Goal: Transaction & Acquisition: Register for event/course

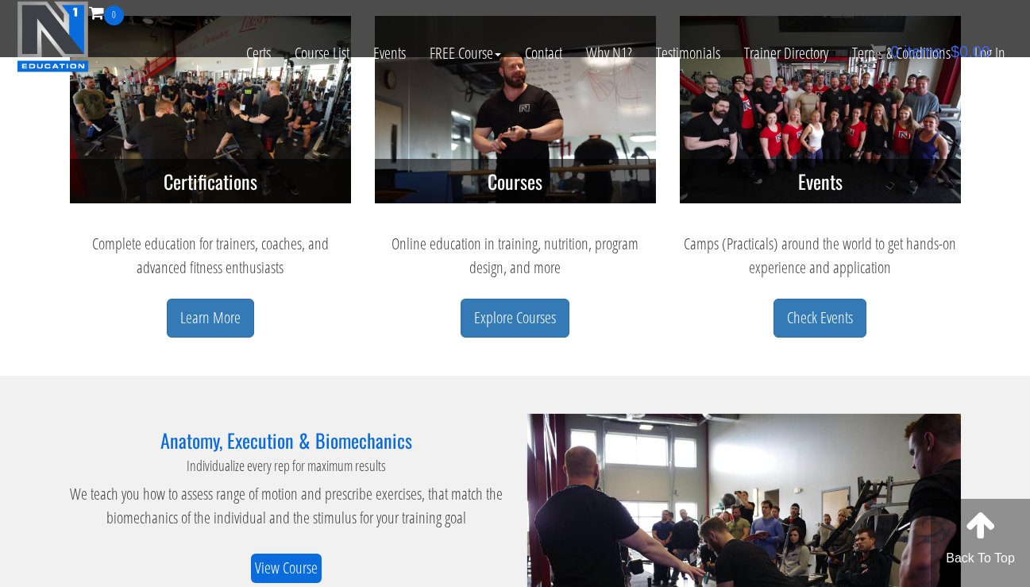
scroll to position [668, 0]
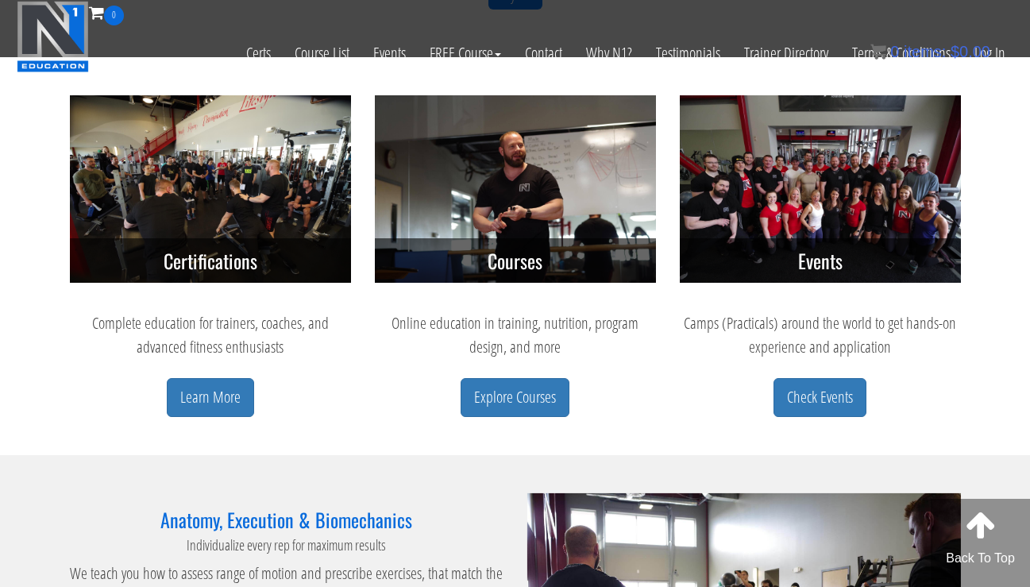
click at [528, 190] on img at bounding box center [515, 188] width 281 height 187
click at [549, 404] on link "Explore Courses" at bounding box center [515, 397] width 109 height 39
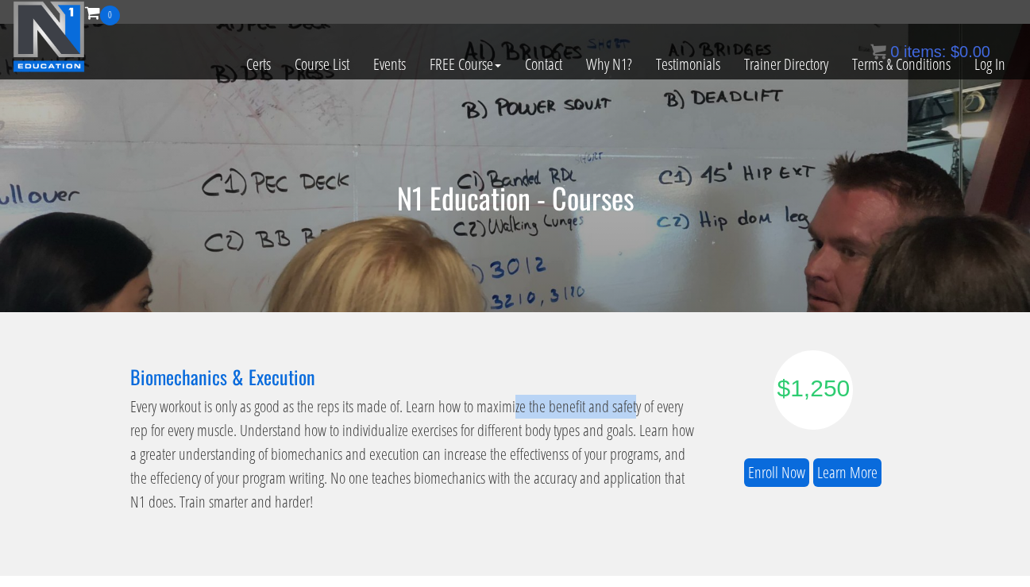
drag, startPoint x: 514, startPoint y: 404, endPoint x: 630, endPoint y: 409, distance: 116.1
click at [630, 409] on p "Every workout is only as good as the reps its made of. Learn how to maximize th…" at bounding box center [416, 454] width 572 height 119
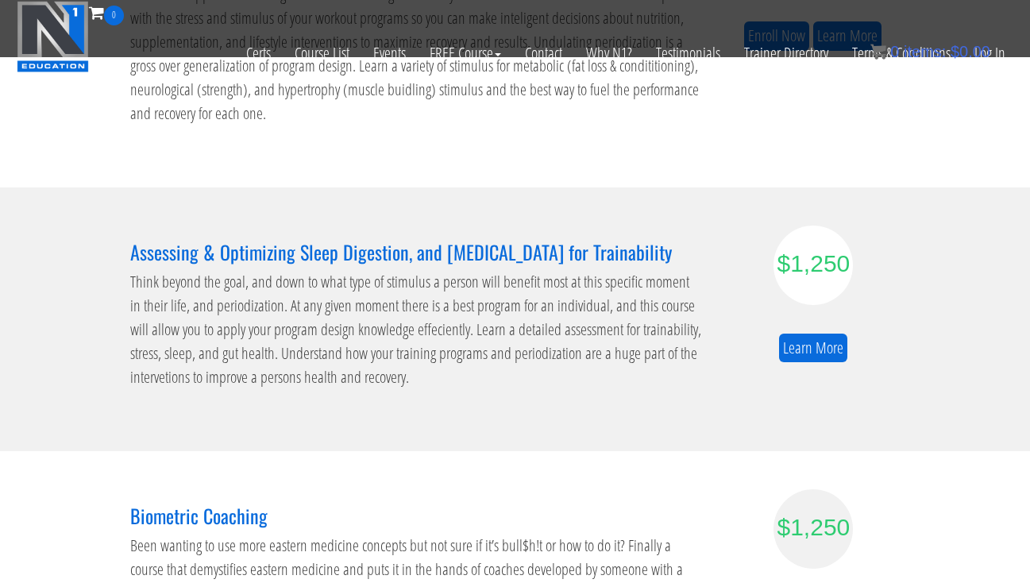
scroll to position [586, 0]
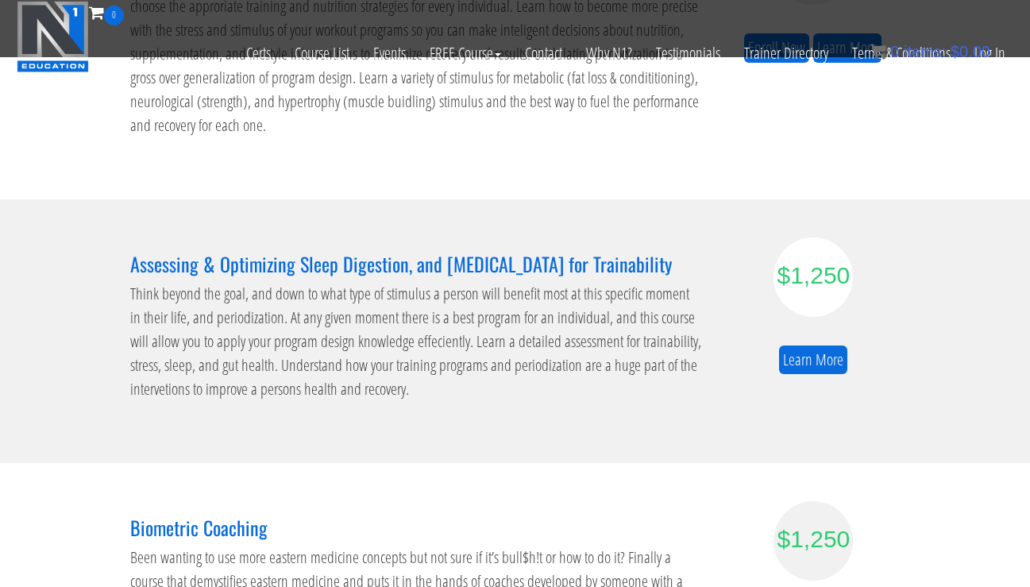
click at [826, 343] on div "$1,250 Learn More" at bounding box center [813, 306] width 175 height 137
click at [815, 354] on link "Learn More" at bounding box center [813, 360] width 68 height 29
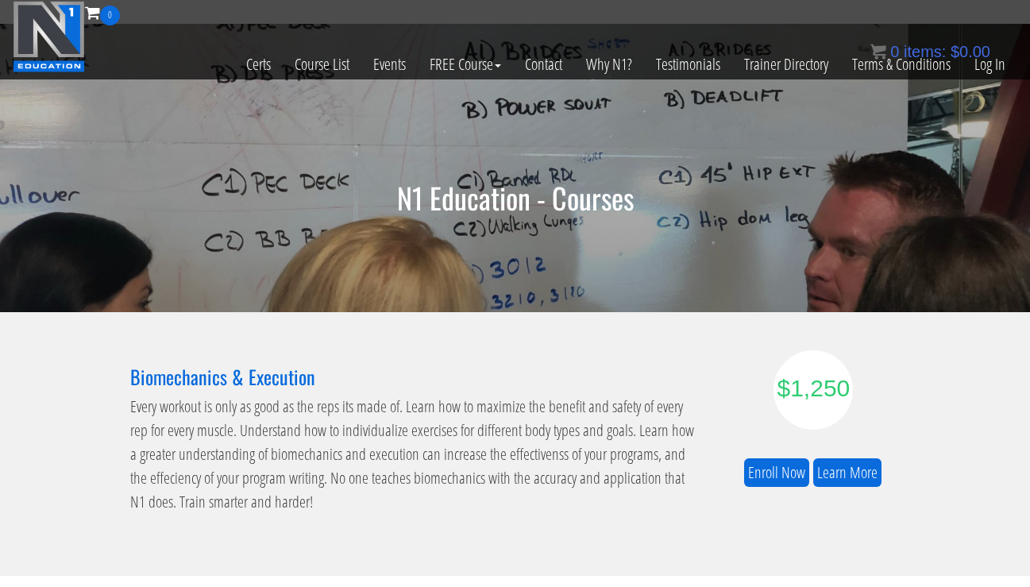
click at [848, 450] on div "$1,250 Enroll Now Learn More" at bounding box center [813, 418] width 175 height 137
click at [837, 466] on link "Learn More" at bounding box center [848, 472] width 68 height 29
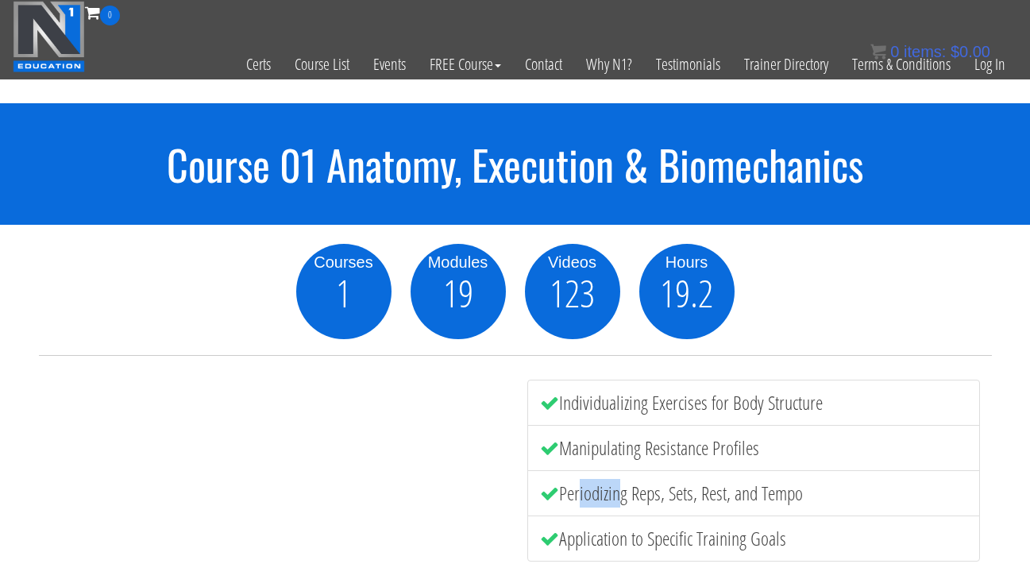
drag, startPoint x: 578, startPoint y: 497, endPoint x: 681, endPoint y: 470, distance: 106.6
click at [663, 470] on li "Periodizing Reps, Sets, Rest, and Tempo" at bounding box center [754, 493] width 453 height 46
drag, startPoint x: 630, startPoint y: 412, endPoint x: 639, endPoint y: 406, distance: 10.4
click at [639, 406] on li "Individualizing Exercises for Body Structure" at bounding box center [754, 403] width 453 height 46
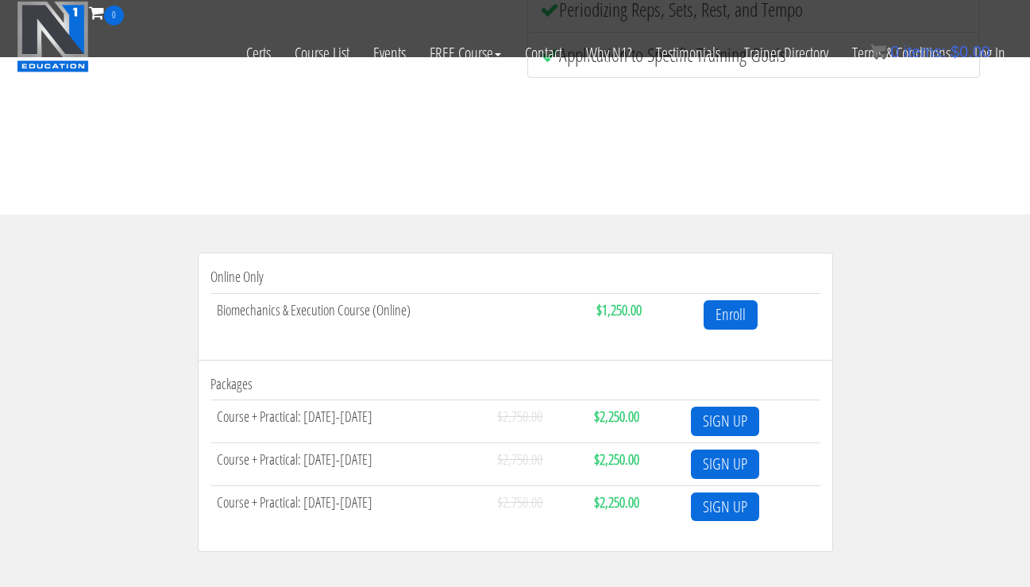
scroll to position [412, 0]
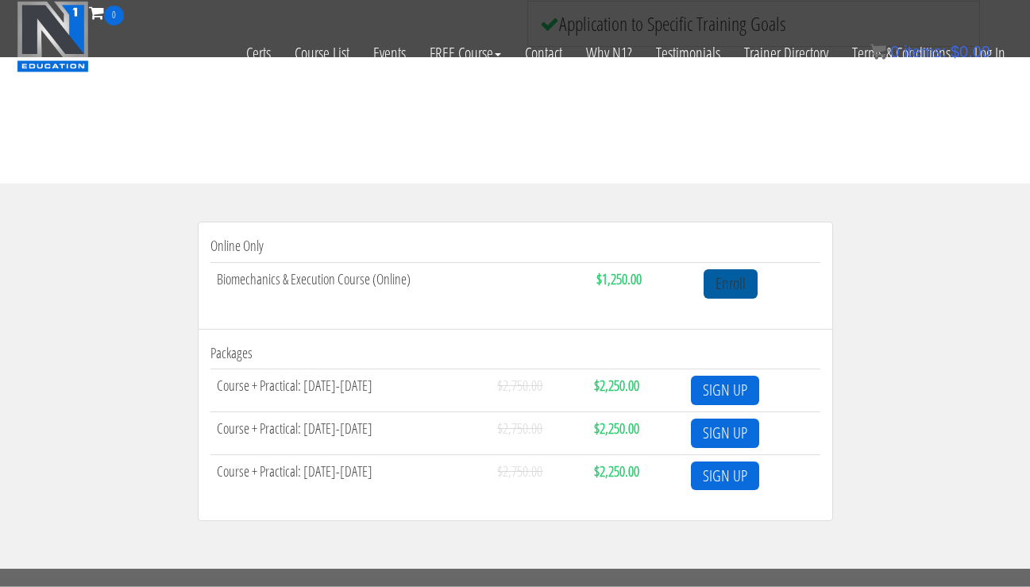
click at [749, 280] on link "Enroll" at bounding box center [731, 283] width 54 height 29
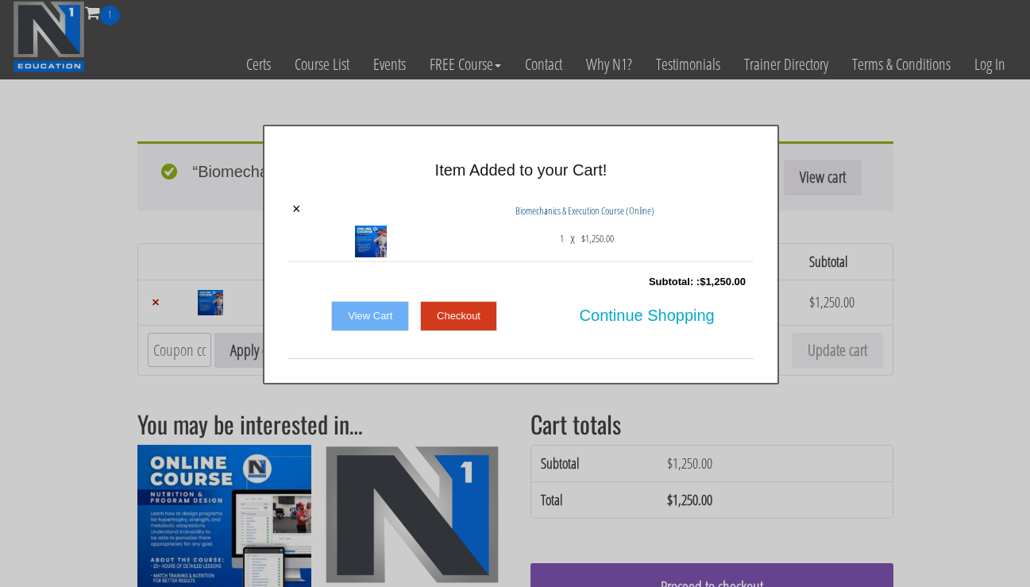
click at [362, 338] on div "View Cart Checkout Continue Shopping" at bounding box center [521, 328] width 466 height 62
click at [381, 318] on link "View Cart" at bounding box center [370, 316] width 78 height 30
click at [396, 318] on link "View Cart" at bounding box center [370, 316] width 78 height 30
click at [381, 317] on link "View Cart" at bounding box center [370, 316] width 78 height 30
click at [295, 211] on link "×" at bounding box center [296, 209] width 9 height 14
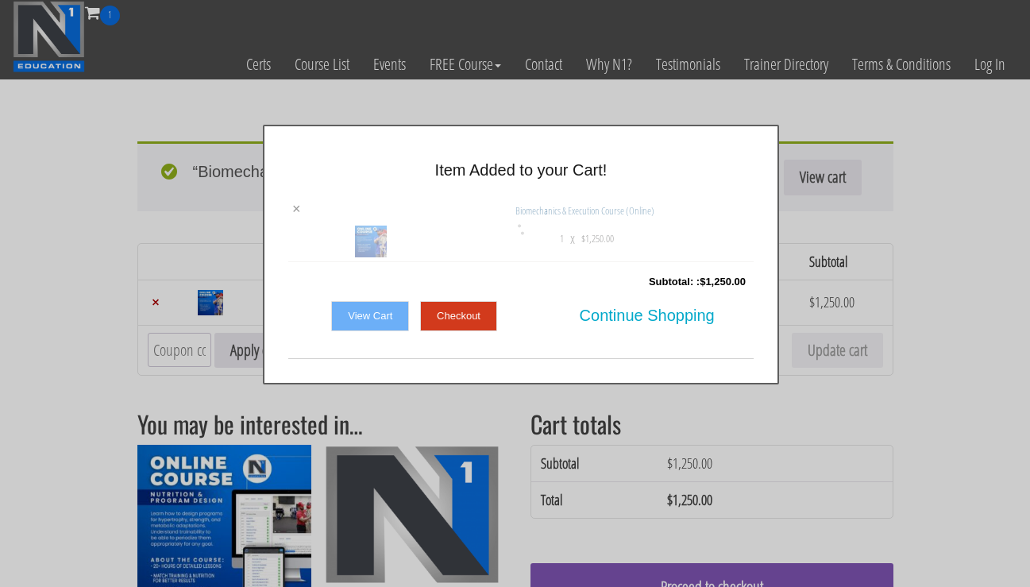
click at [300, 207] on div at bounding box center [521, 230] width 466 height 64
click at [304, 196] on div "× Item Added to your Cart! × Biomechanics & Execution Course (Online) 1 x $ 1,2…" at bounding box center [521, 255] width 516 height 260
click at [300, 199] on div at bounding box center [521, 230] width 466 height 64
click at [296, 199] on div at bounding box center [521, 230] width 466 height 64
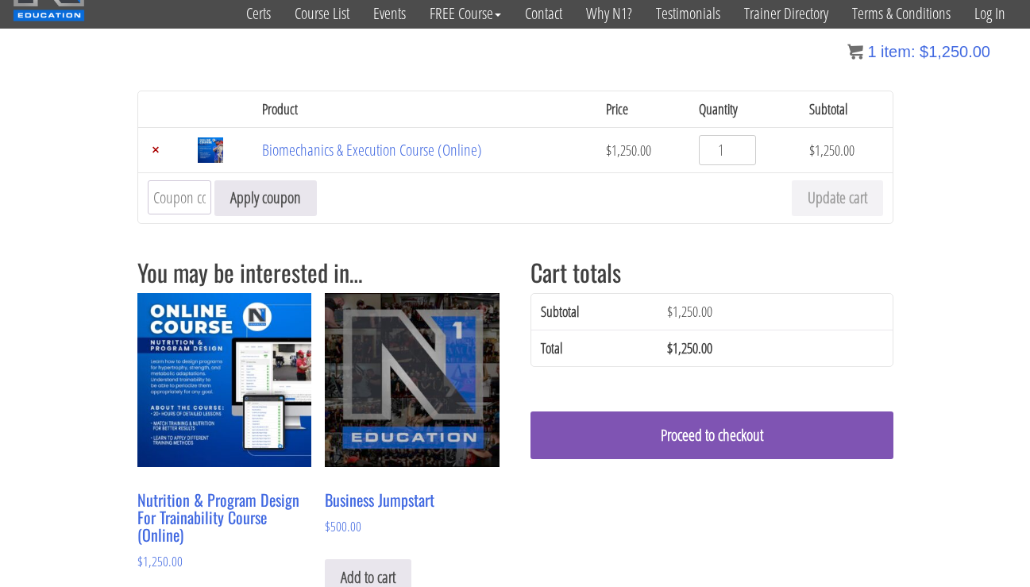
scroll to position [50, 0]
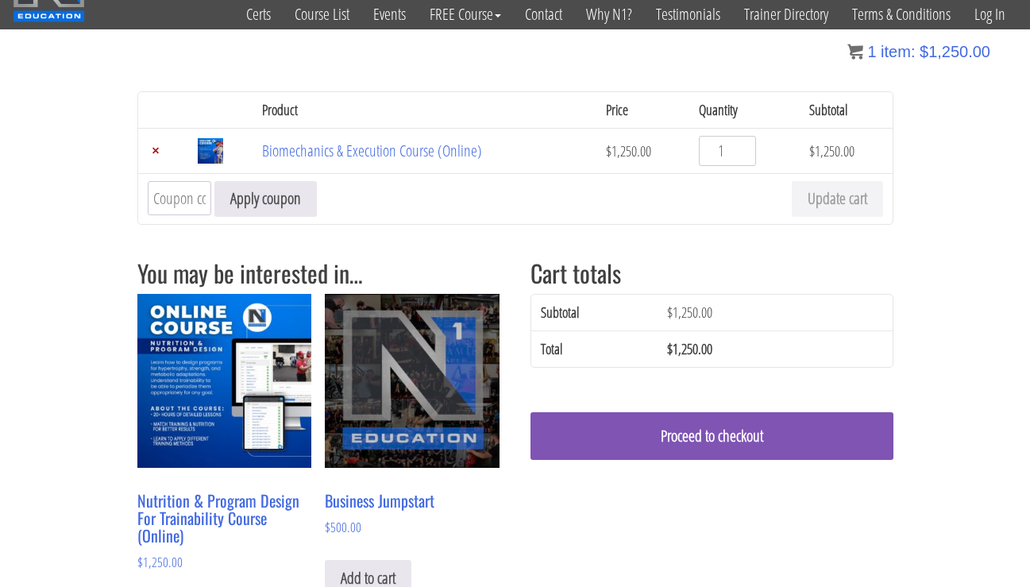
click at [187, 202] on input "Coupon:" at bounding box center [180, 198] width 64 height 34
